Goal: Find specific page/section: Find specific page/section

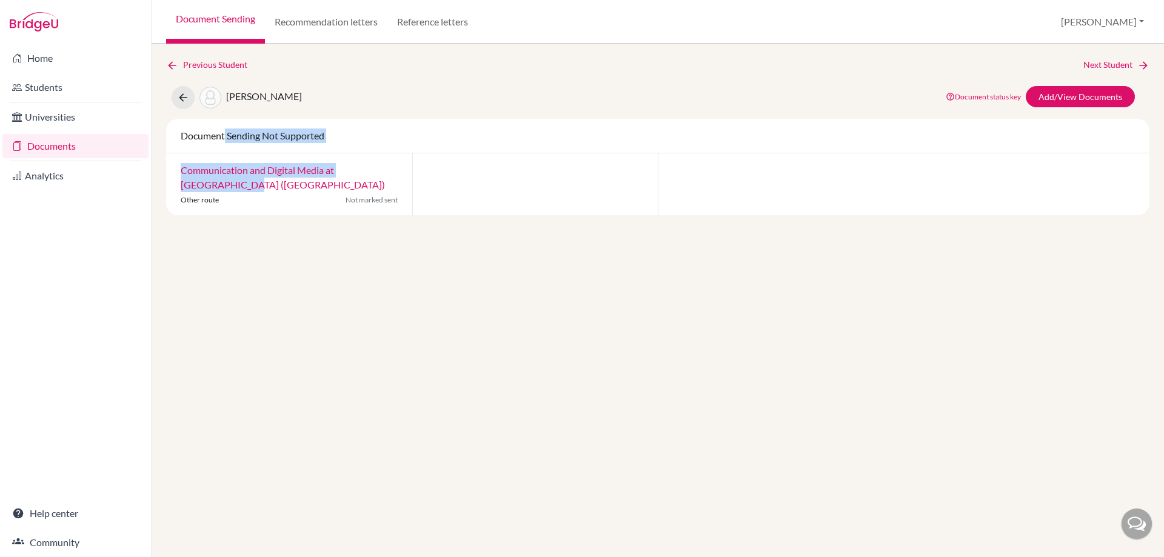
drag, startPoint x: 192, startPoint y: 162, endPoint x: 239, endPoint y: 108, distance: 71.7
click at [236, 111] on div "Previous Student Next Student [PERSON_NAME] Document status key TR Requirement.…" at bounding box center [657, 136] width 983 height 157
click at [240, 104] on div "[PERSON_NAME]" at bounding box center [237, 97] width 130 height 23
click at [184, 97] on icon at bounding box center [183, 98] width 12 height 12
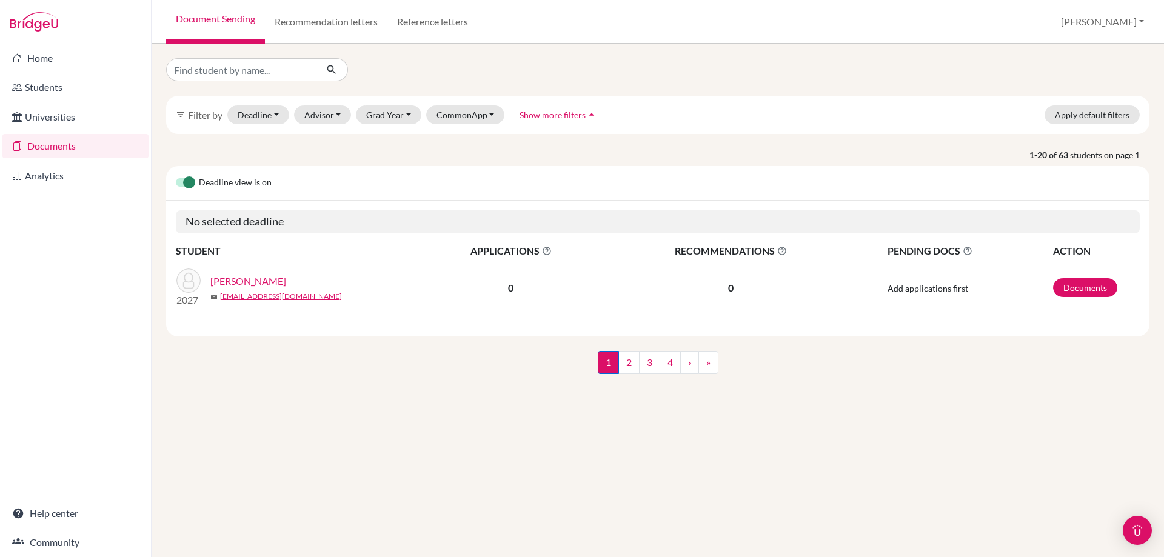
click at [72, 153] on link "Documents" at bounding box center [75, 146] width 146 height 24
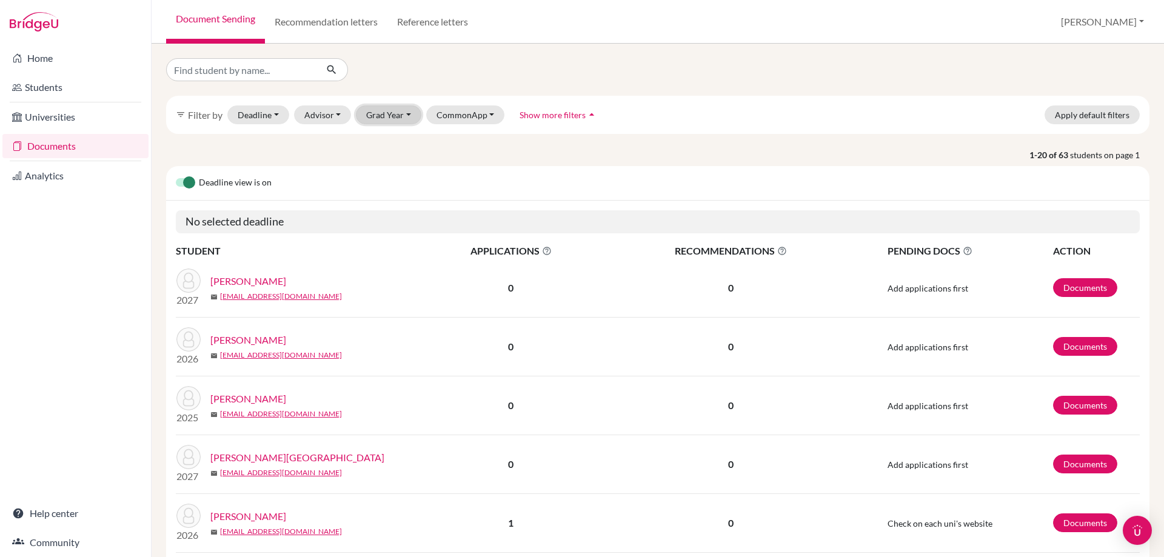
click at [367, 114] on button "Grad Year" at bounding box center [388, 114] width 65 height 19
click at [404, 179] on button "2026" at bounding box center [392, 179] width 72 height 19
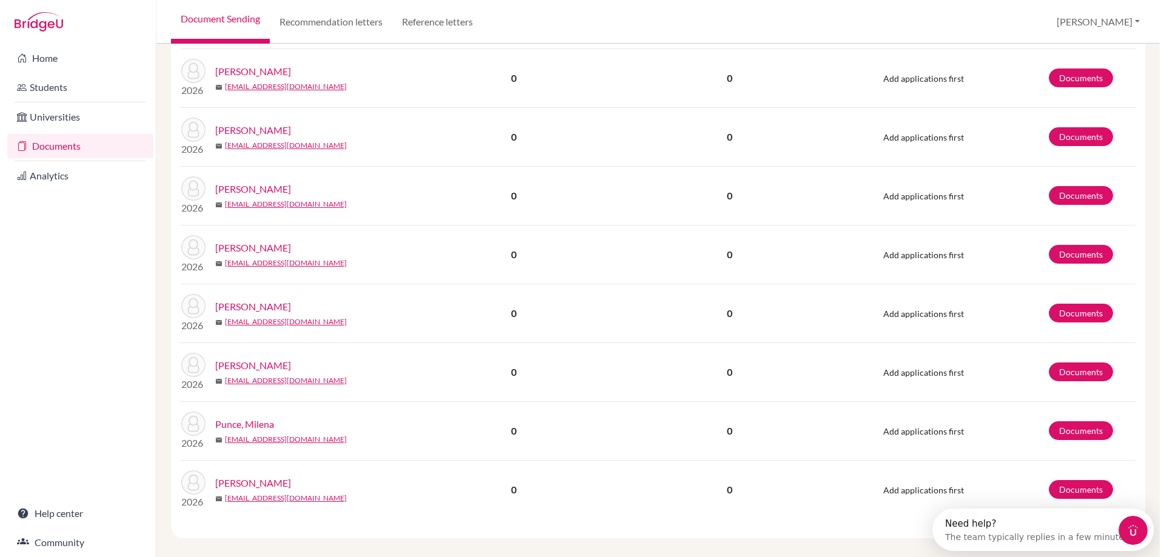
scroll to position [612, 0]
